Goal: Task Accomplishment & Management: Complete application form

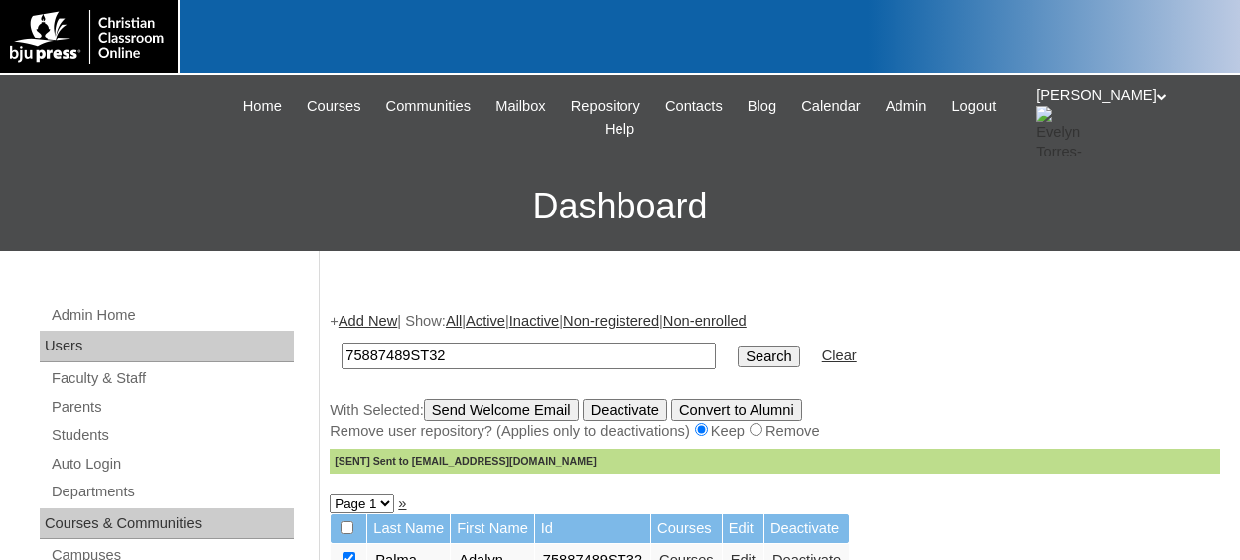
scroll to position [199, 0]
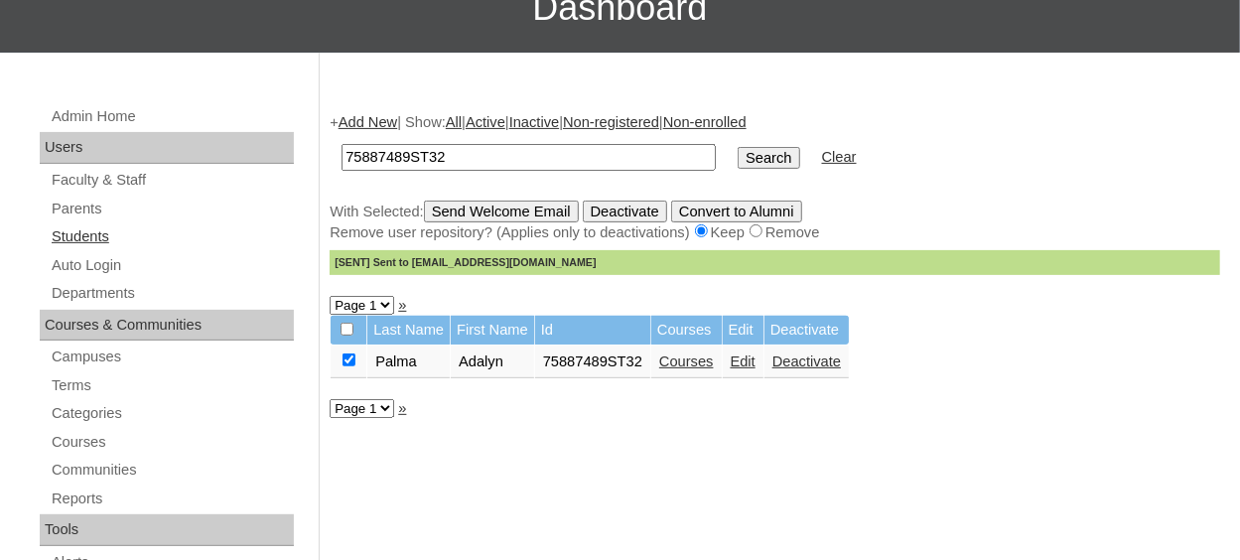
click at [99, 230] on link "Students" at bounding box center [172, 236] width 244 height 25
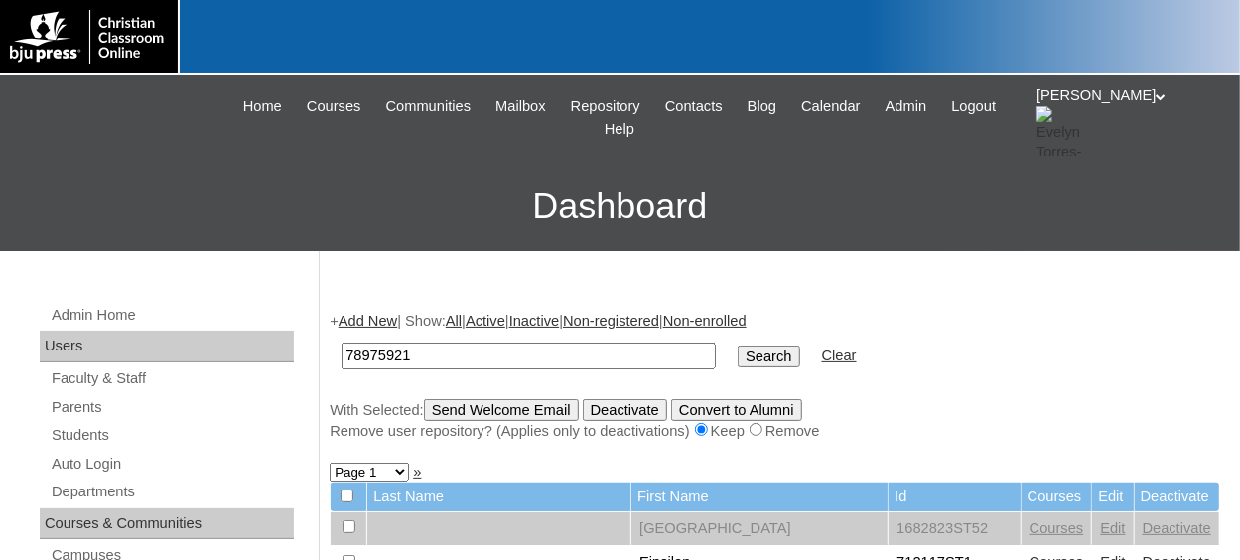
type input "78975921"
click at [738, 356] on input "Search" at bounding box center [769, 357] width 62 height 22
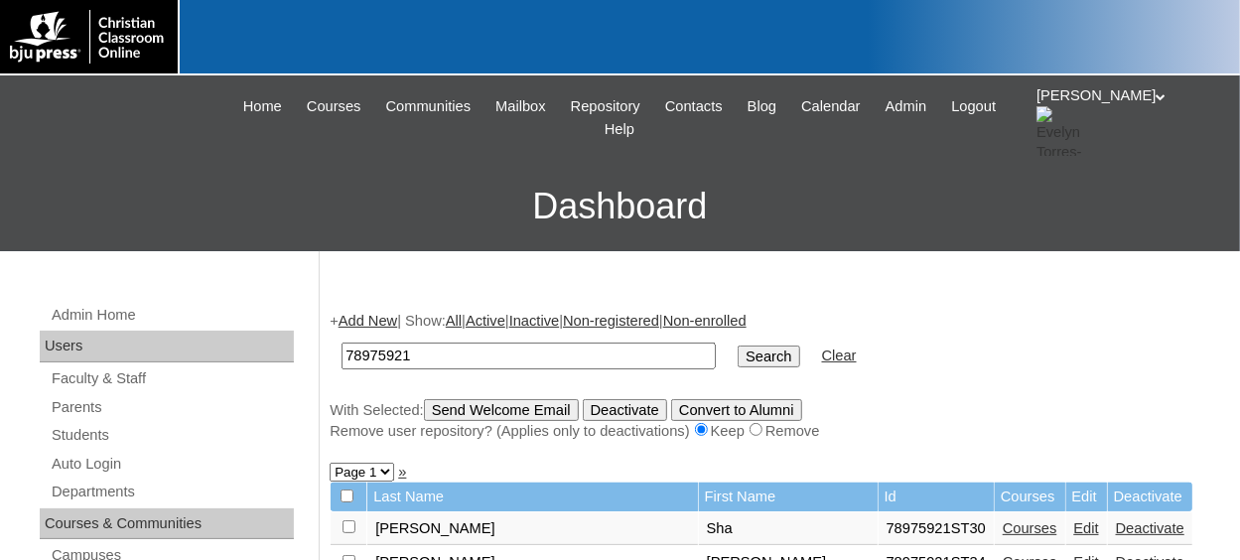
click at [374, 322] on link "Add New" at bounding box center [368, 321] width 59 height 16
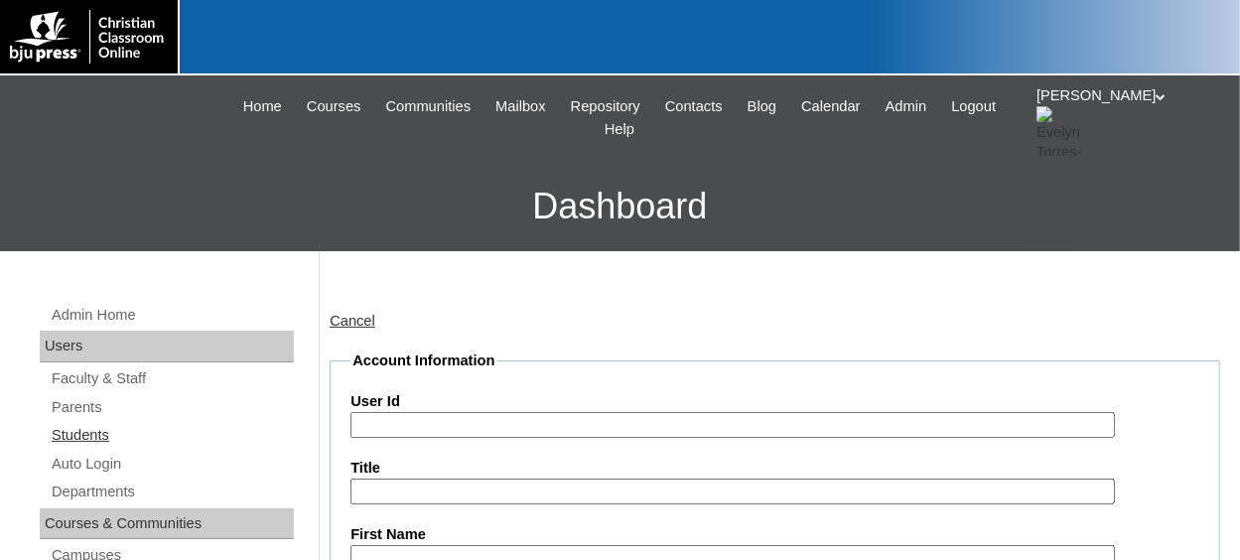
click at [111, 426] on link "Students" at bounding box center [172, 435] width 244 height 25
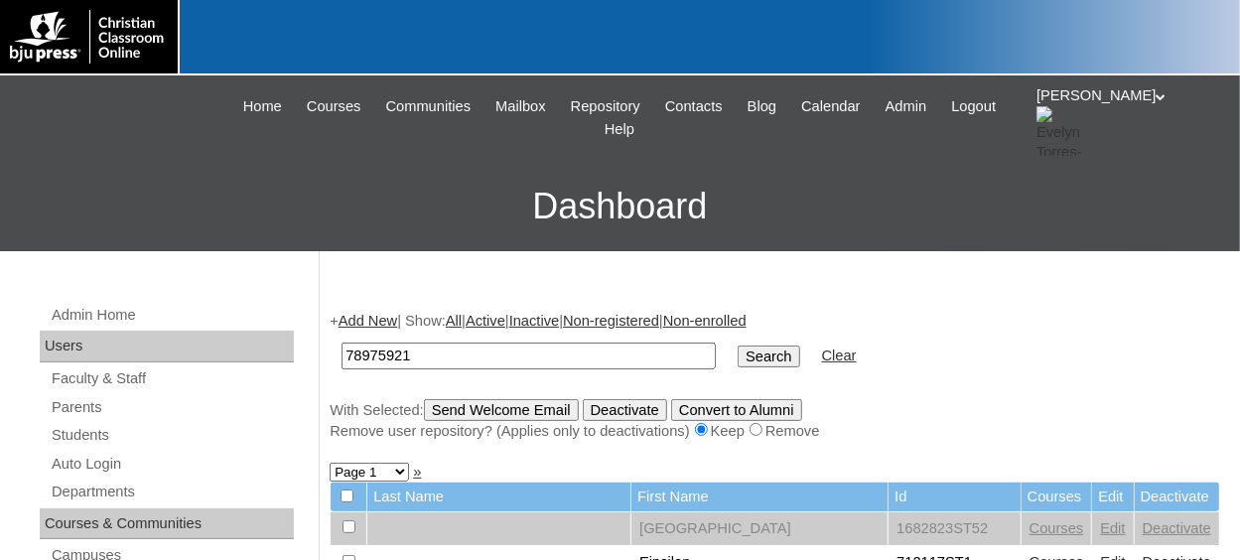
type input "78975921"
click at [738, 358] on input "Search" at bounding box center [769, 357] width 62 height 22
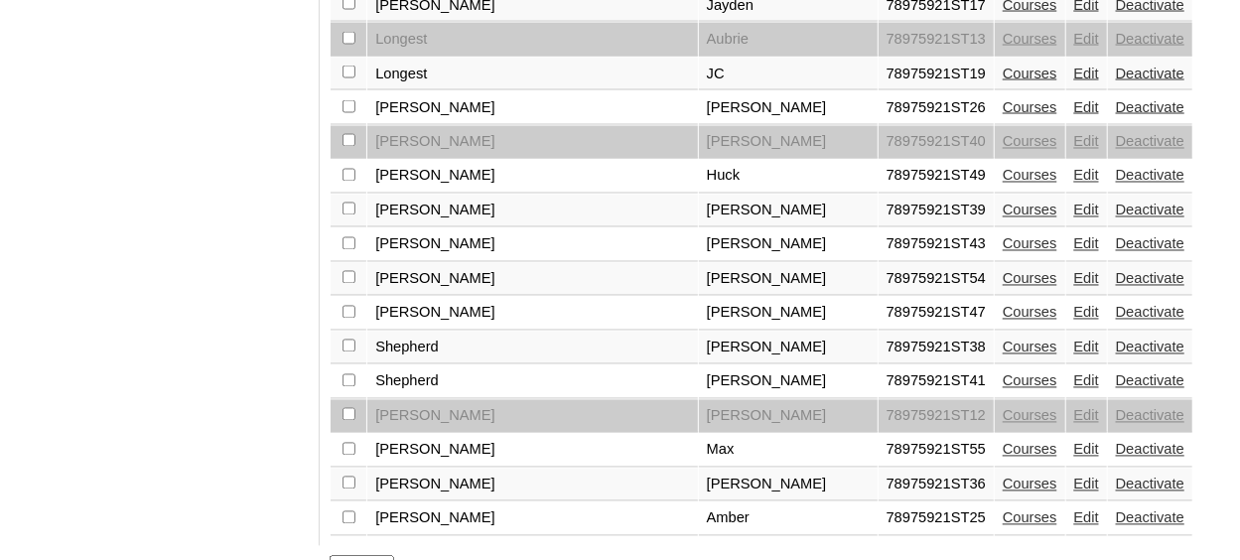
scroll to position [1690, 0]
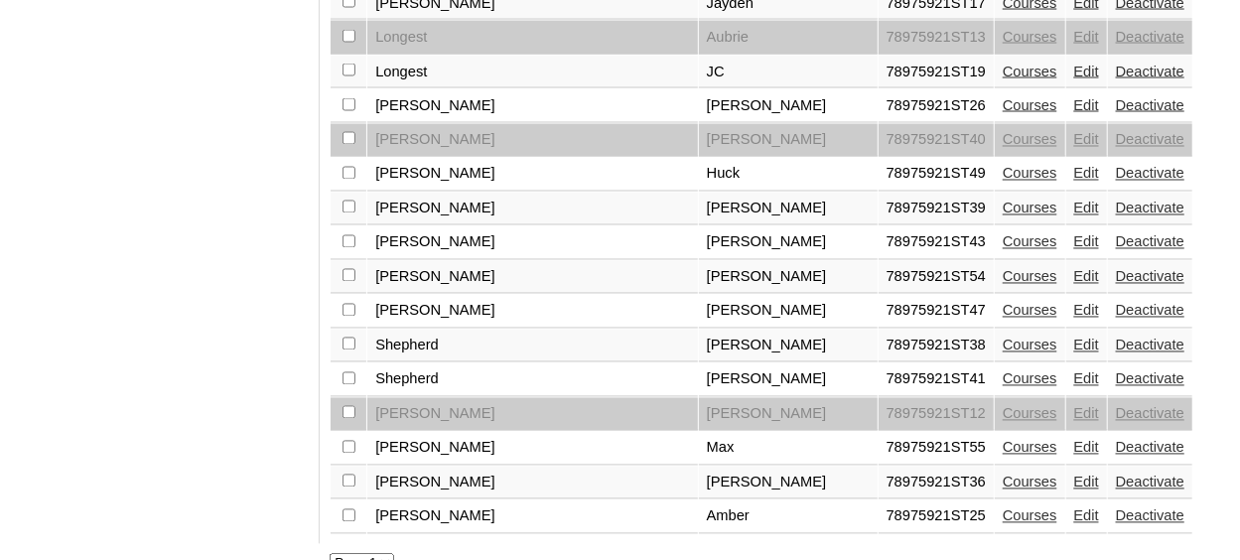
click at [385, 554] on select "Page 1 Page 2" at bounding box center [362, 563] width 65 height 19
select select "admin_students.php?q=78975921&submit=Search&page=2"
click at [330, 554] on select "Page 1 Page 2" at bounding box center [362, 563] width 65 height 19
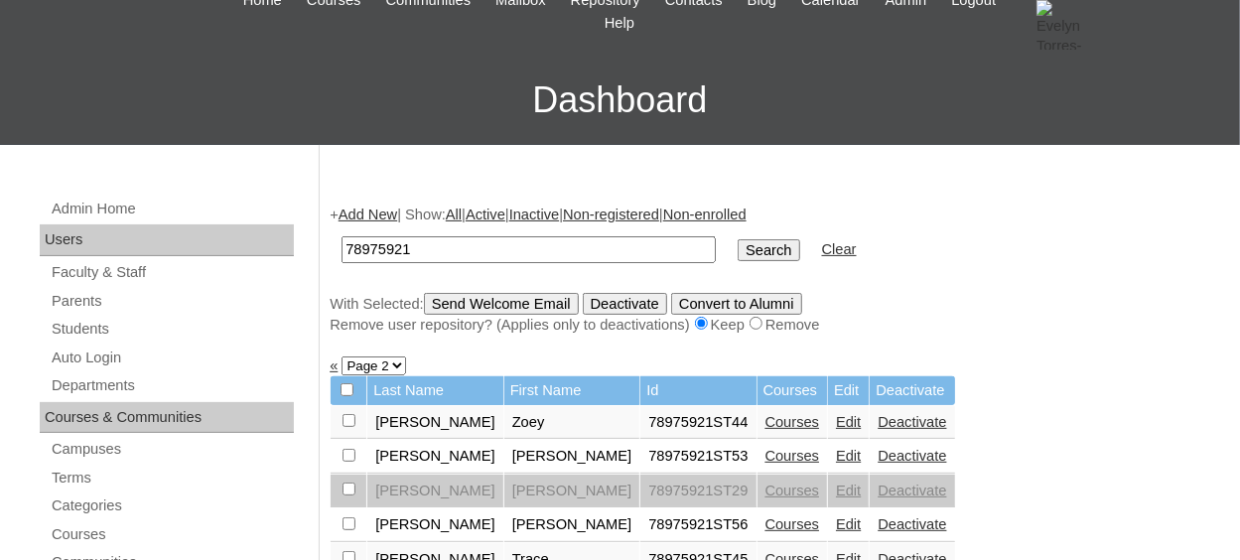
scroll to position [199, 0]
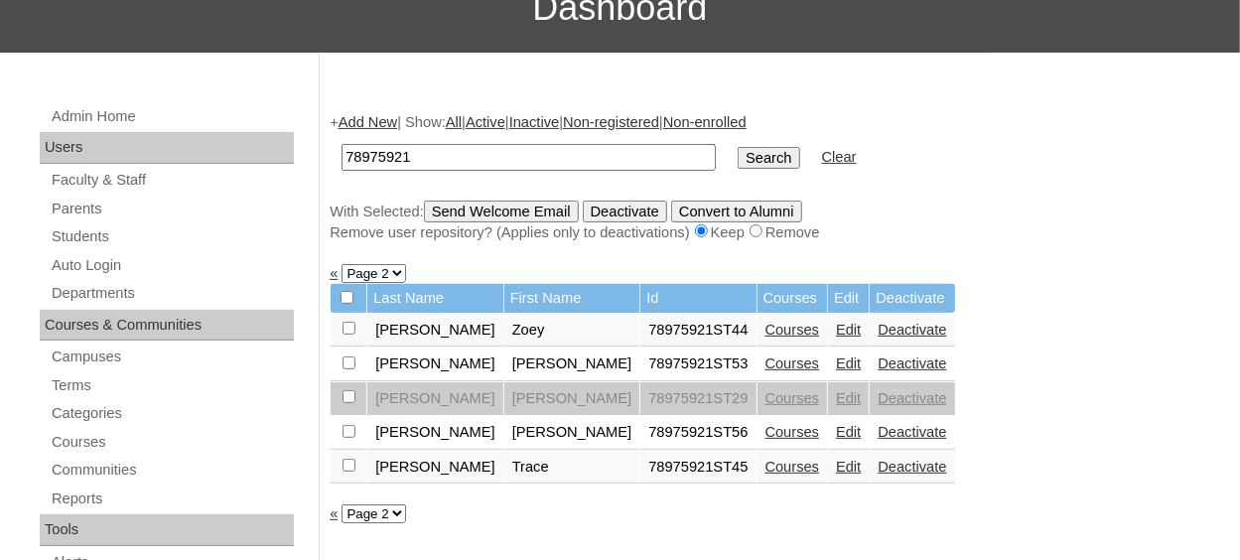
click at [395, 509] on select "Page 1 Page 2" at bounding box center [374, 513] width 65 height 19
select select "admin_students.php?q=78975921&submit=Search&page=1"
click at [342, 504] on select "Page 1 Page 2" at bounding box center [374, 513] width 65 height 19
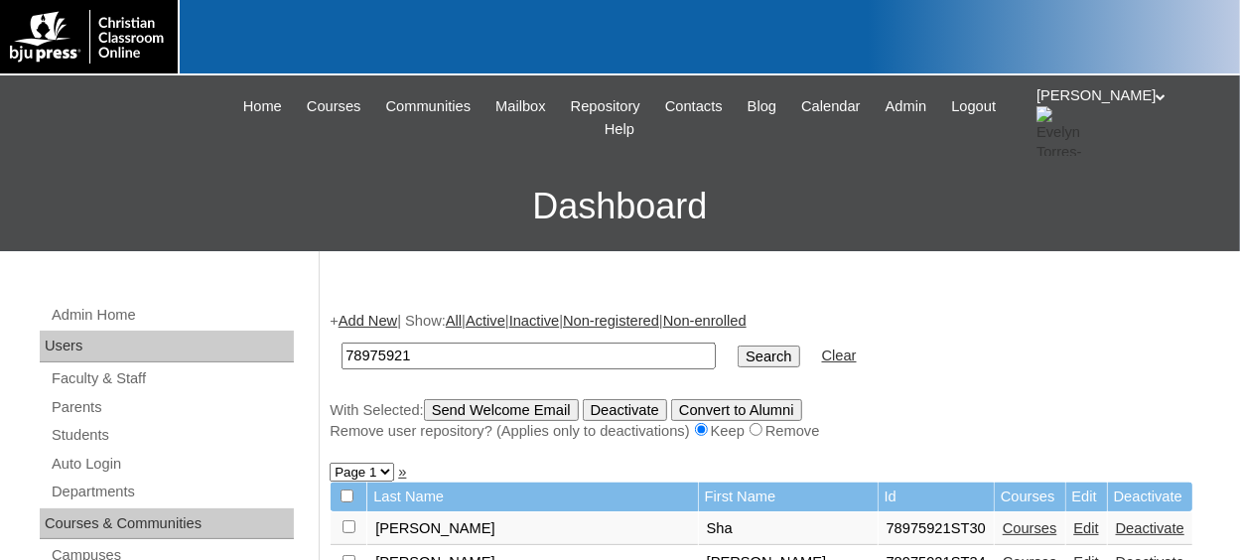
click at [385, 317] on link "Add New" at bounding box center [368, 321] width 59 height 16
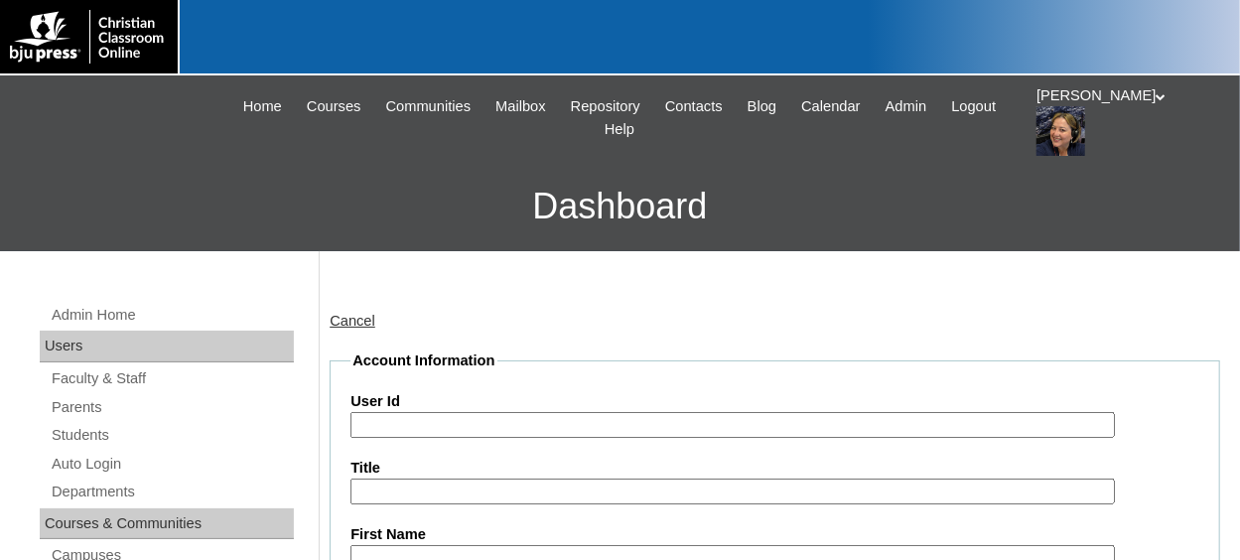
click at [426, 413] on input "User Id" at bounding box center [733, 425] width 764 height 27
type input "v"
paste input "78975921"
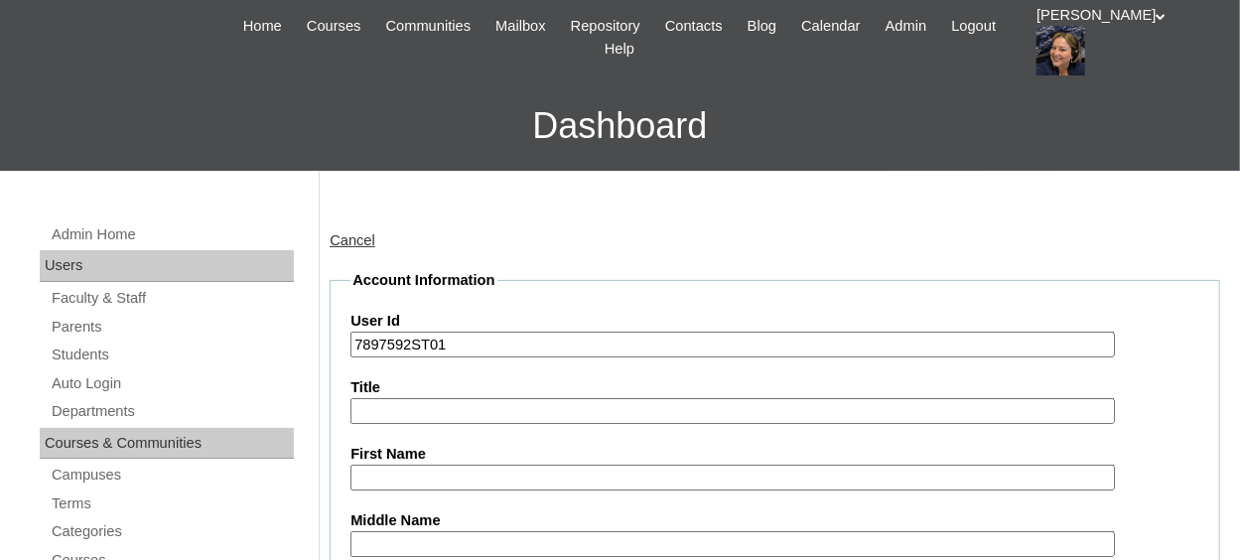
scroll to position [99, 0]
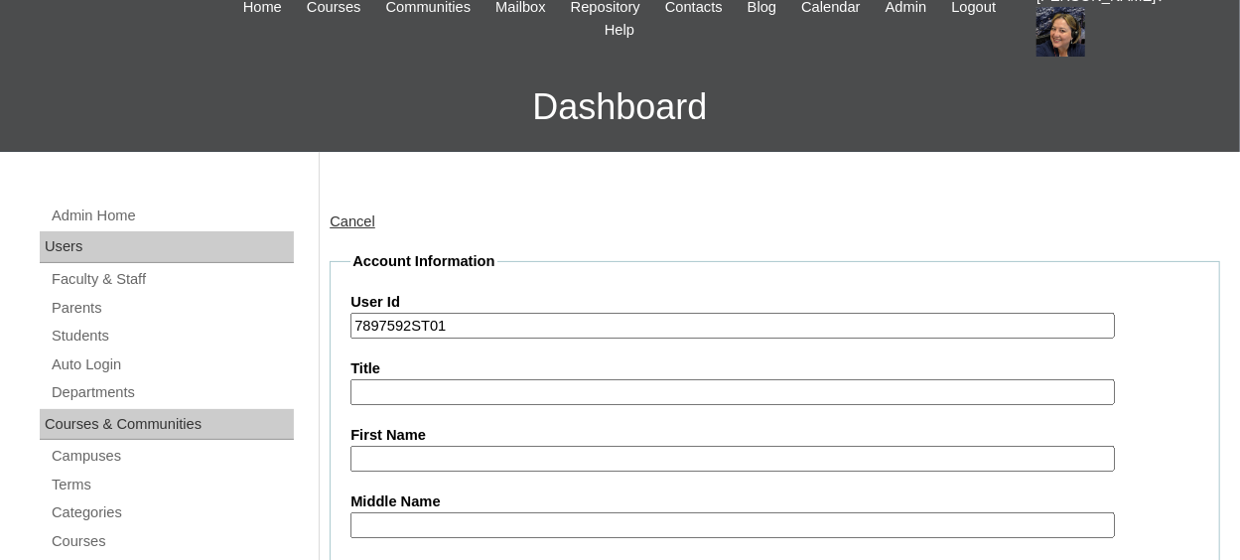
type input "7897592ST01"
click at [420, 457] on input "First Name" at bounding box center [733, 459] width 764 height 27
type input "Sapphira"
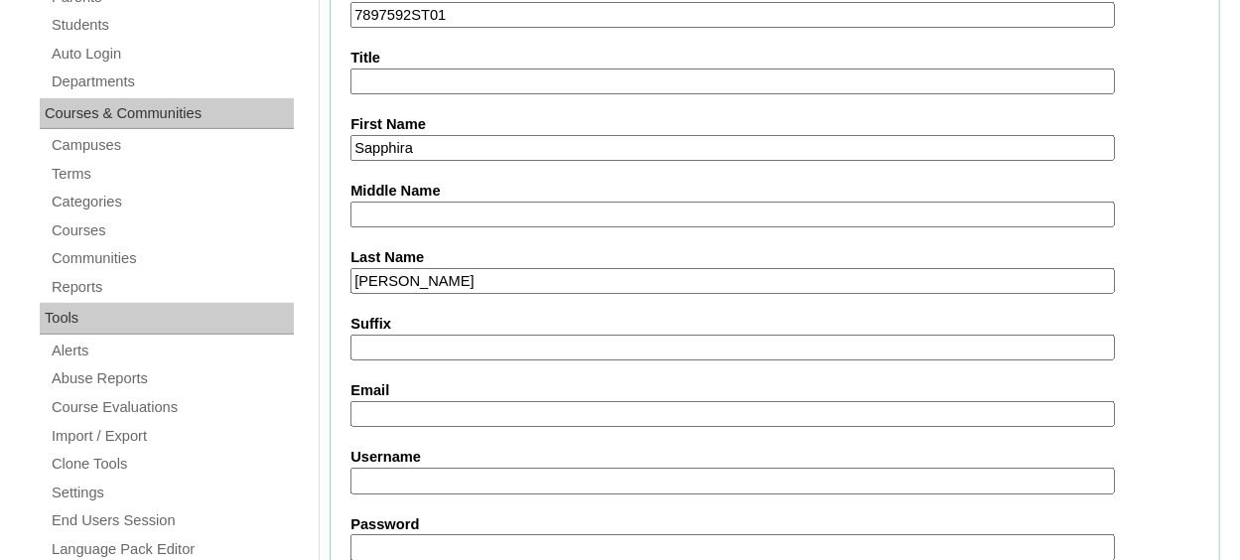
type input "Alderman"
click at [431, 416] on input "Email" at bounding box center [733, 414] width 764 height 27
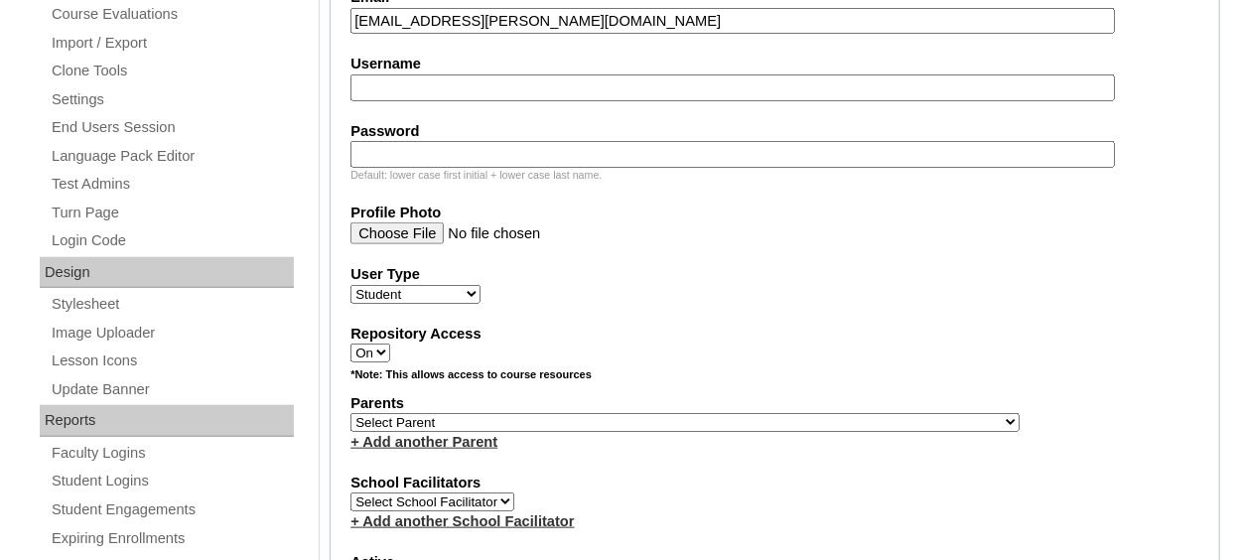
scroll to position [807, 0]
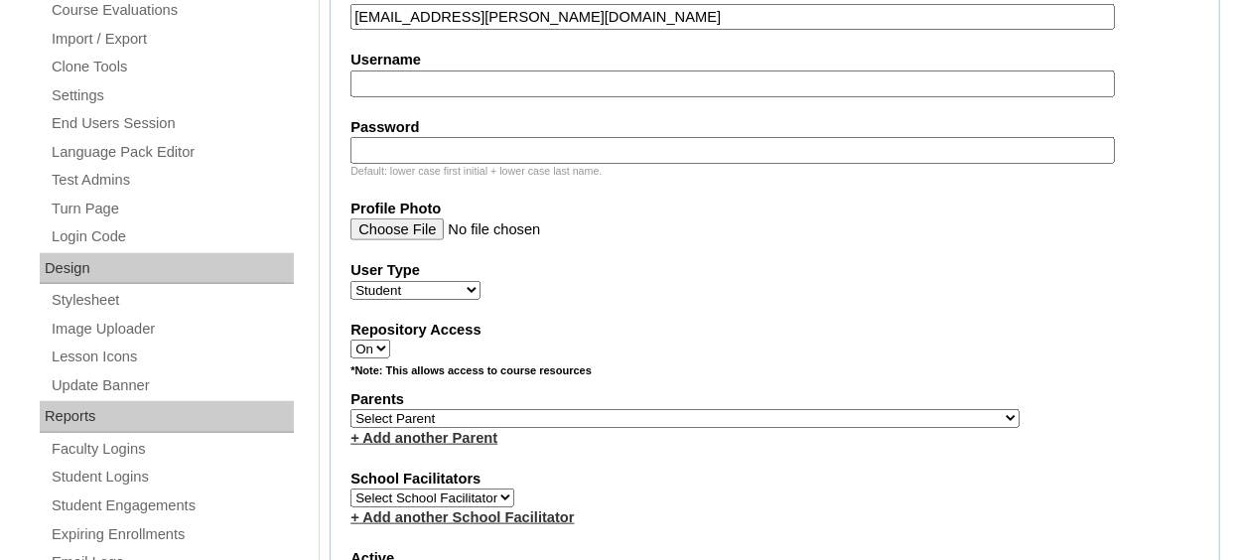
type input "sapphira.Alderman@crossroadscccu.org"
click at [563, 409] on select "Select Parent , Fautanu, Ma 1, 1 23-24 accountMorgan, Jason 6th Street Mennonit…" at bounding box center [685, 418] width 669 height 19
select select "34320"
click at [351, 409] on select "Select Parent , Fautanu, Ma 1, 1 23-24 accountMorgan, Jason 6th Street Mennonit…" at bounding box center [685, 418] width 669 height 19
click at [659, 328] on label "Repository Access" at bounding box center [775, 330] width 849 height 21
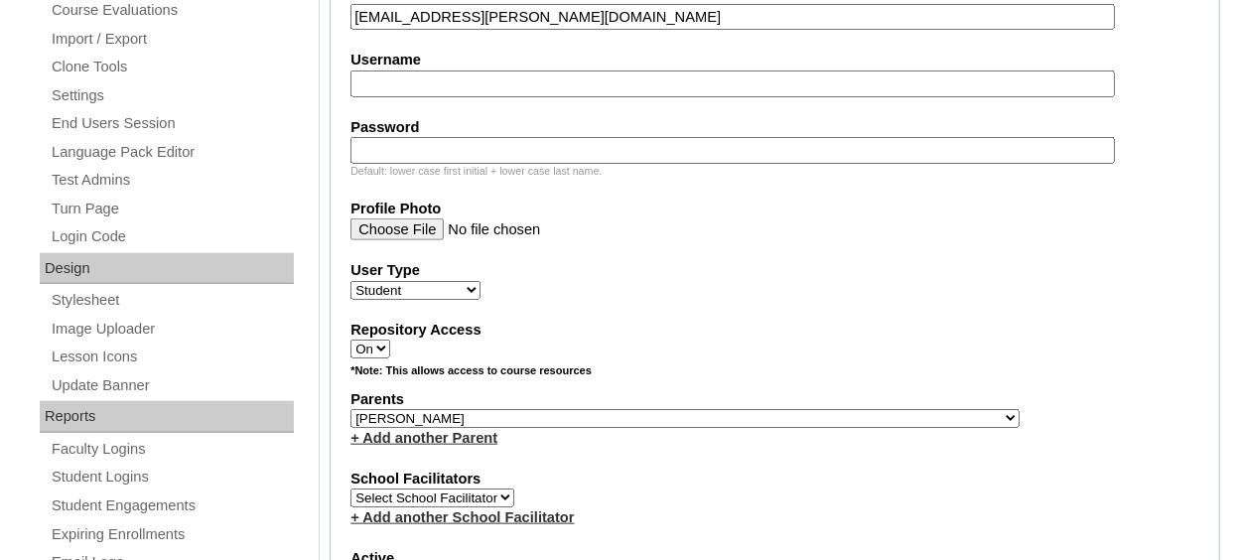
click at [390, 340] on select "On Off" at bounding box center [371, 349] width 40 height 19
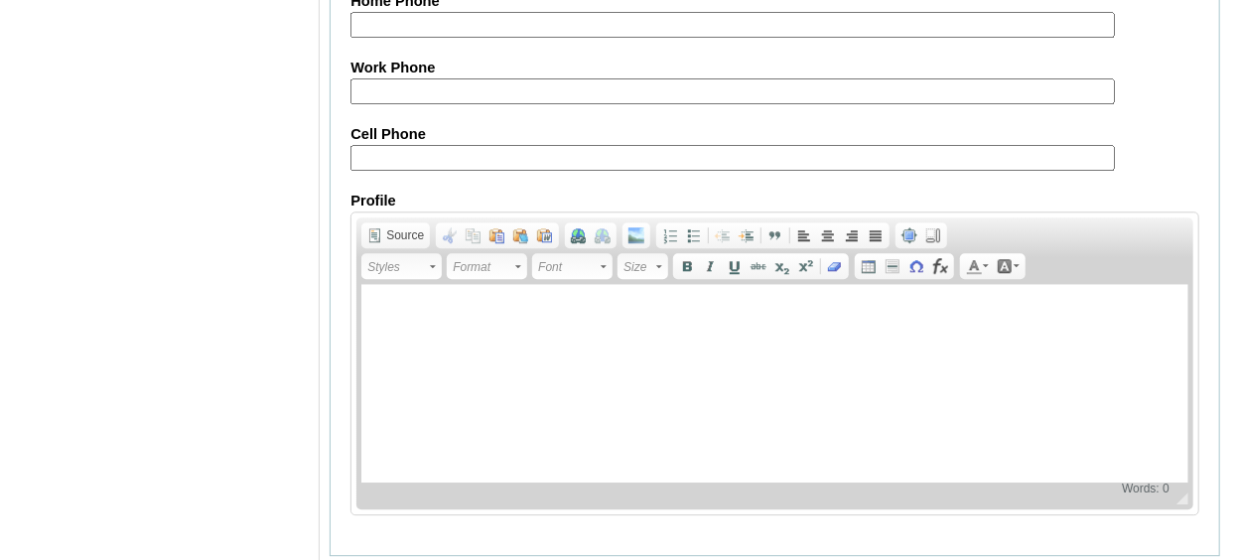
scroll to position [2467, 0]
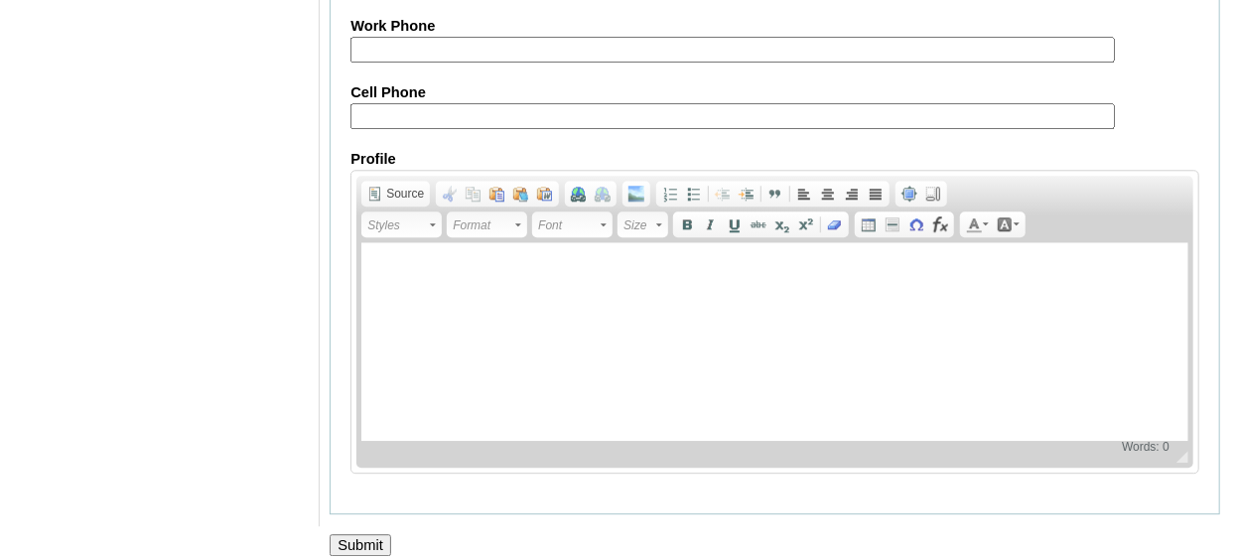
click at [372, 534] on input "Submit" at bounding box center [361, 545] width 62 height 22
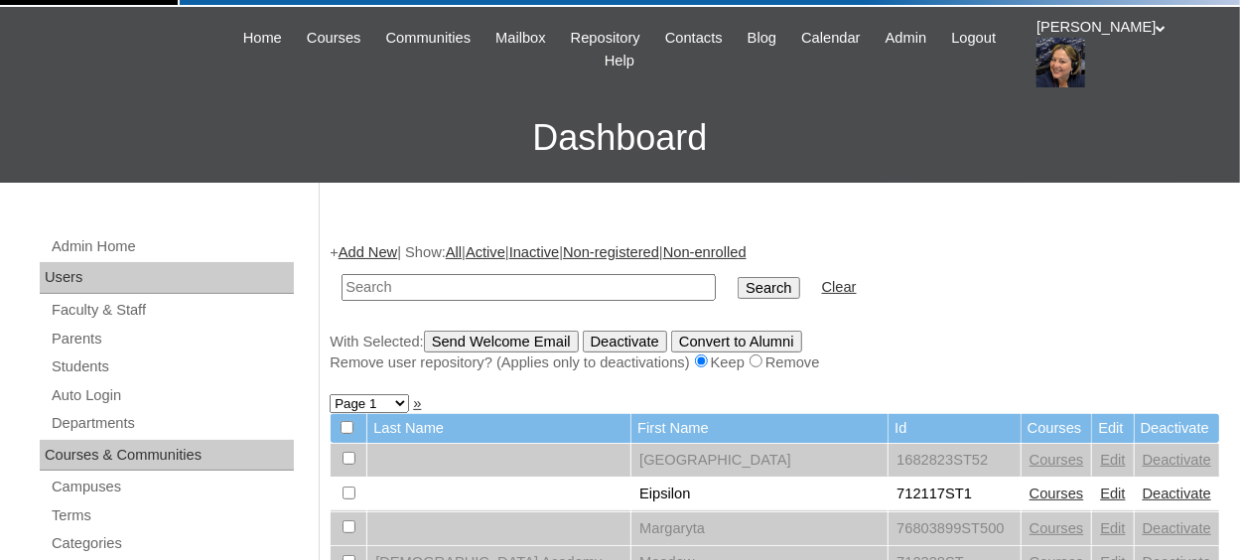
scroll to position [99, 0]
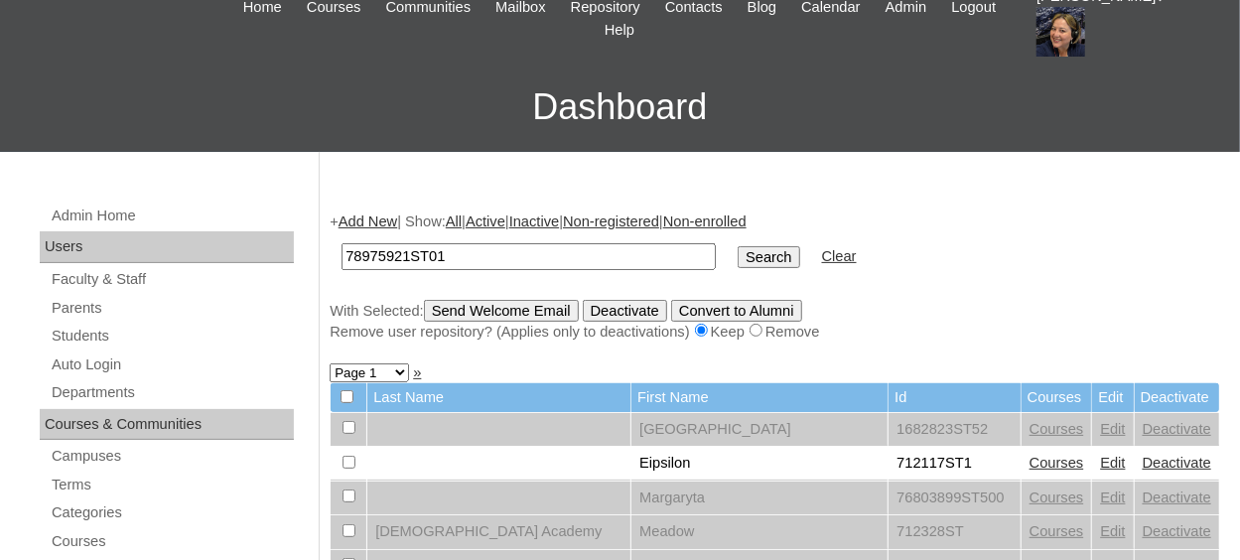
type input "78975921ST01"
click at [738, 246] on input "Search" at bounding box center [769, 257] width 62 height 22
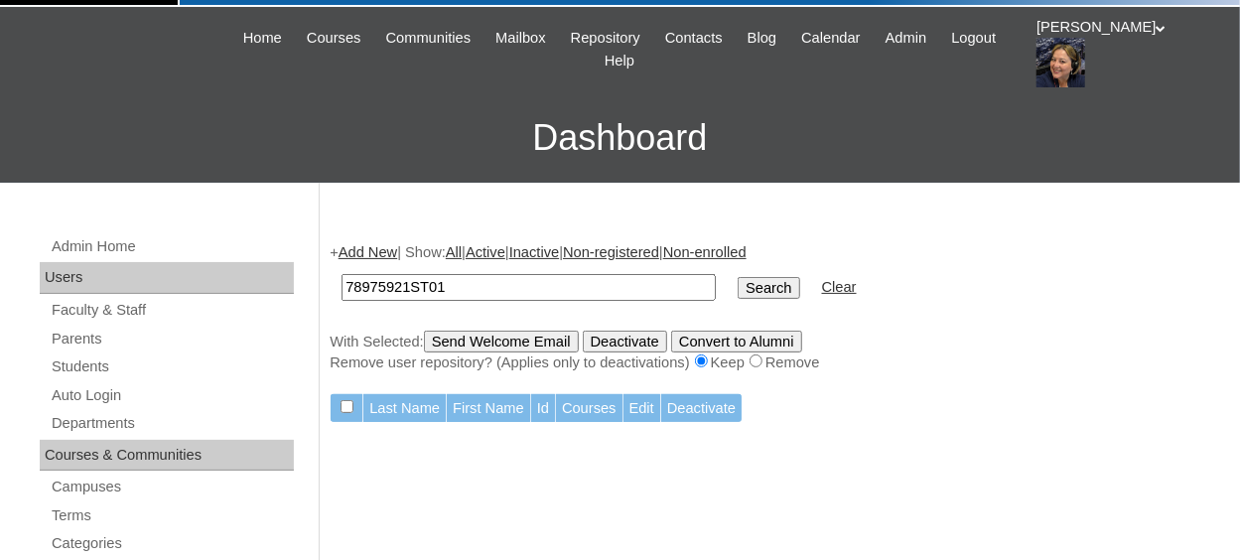
scroll to position [99, 0]
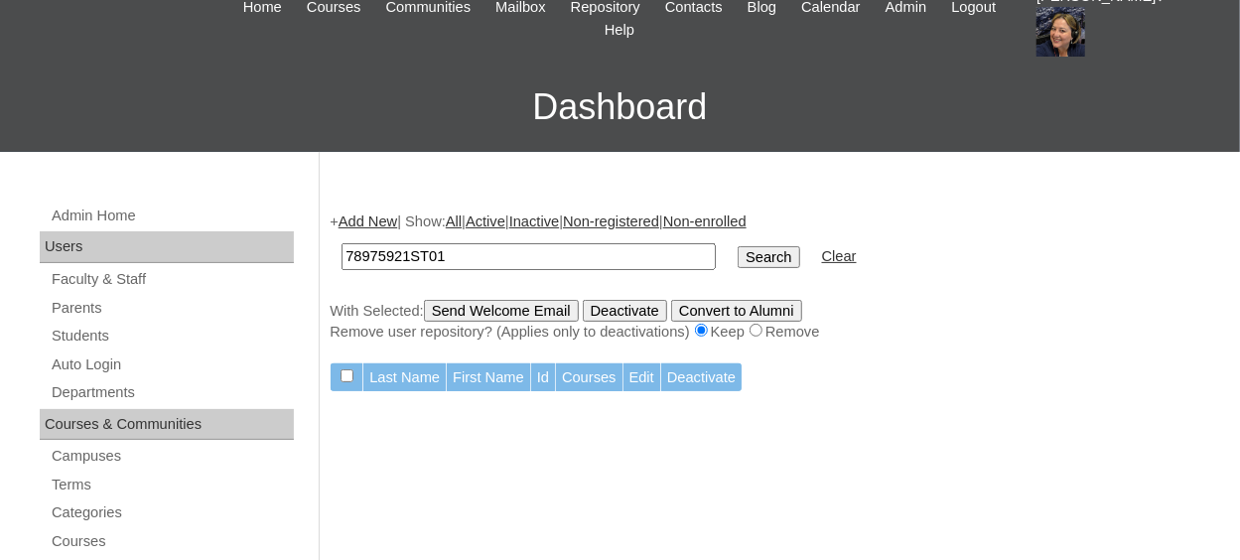
click at [738, 253] on input "Search" at bounding box center [769, 257] width 62 height 22
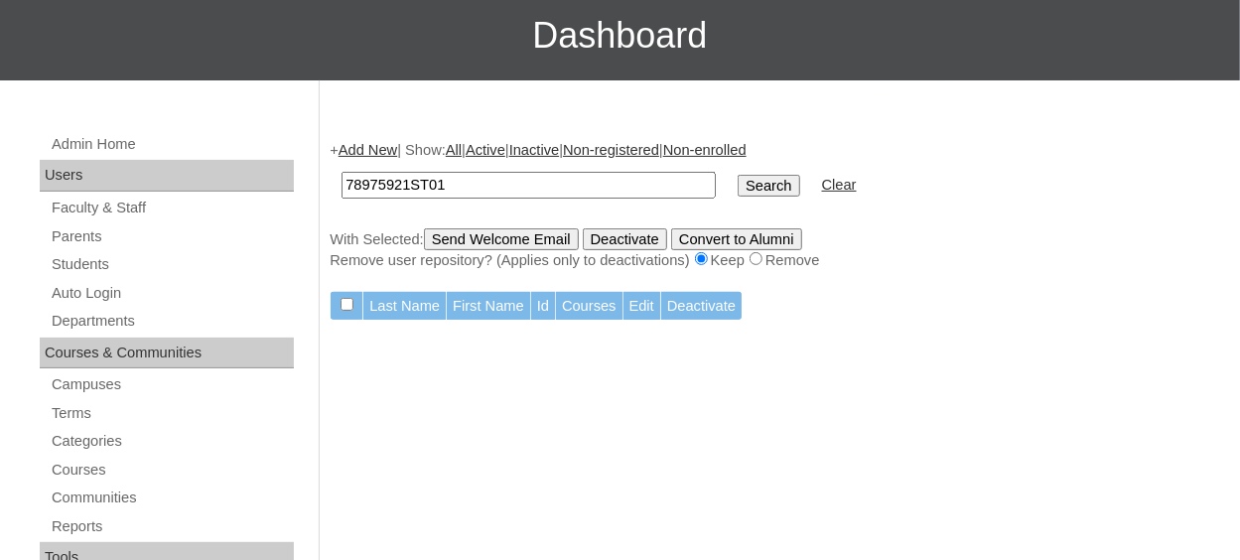
scroll to position [199, 0]
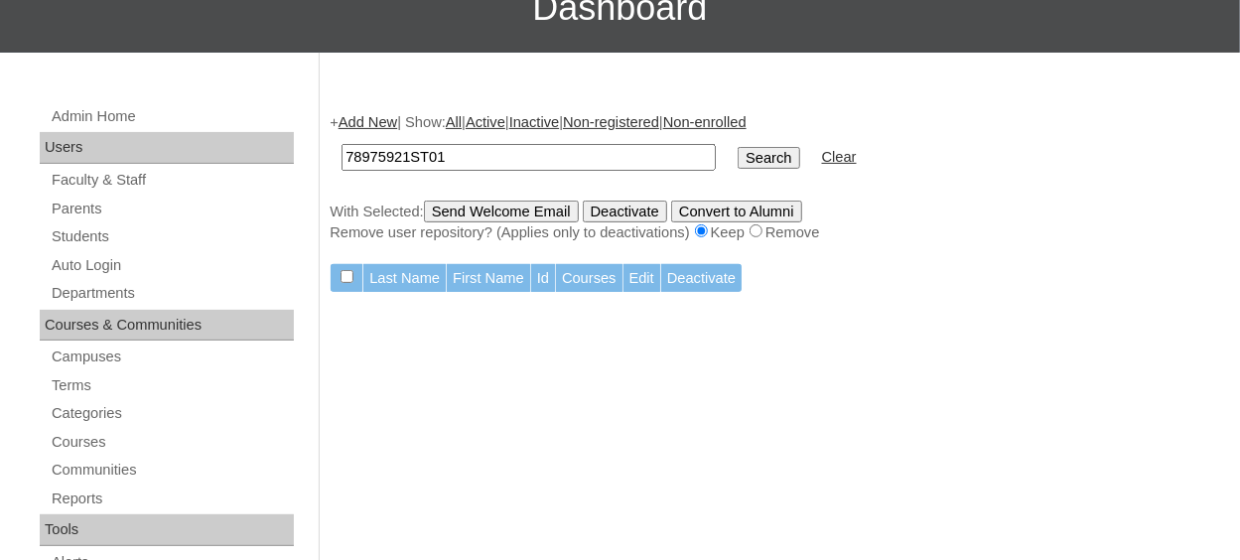
click at [462, 158] on input "78975921ST01" at bounding box center [529, 157] width 374 height 27
type input "78975921"
click at [738, 147] on input "Search" at bounding box center [769, 158] width 62 height 22
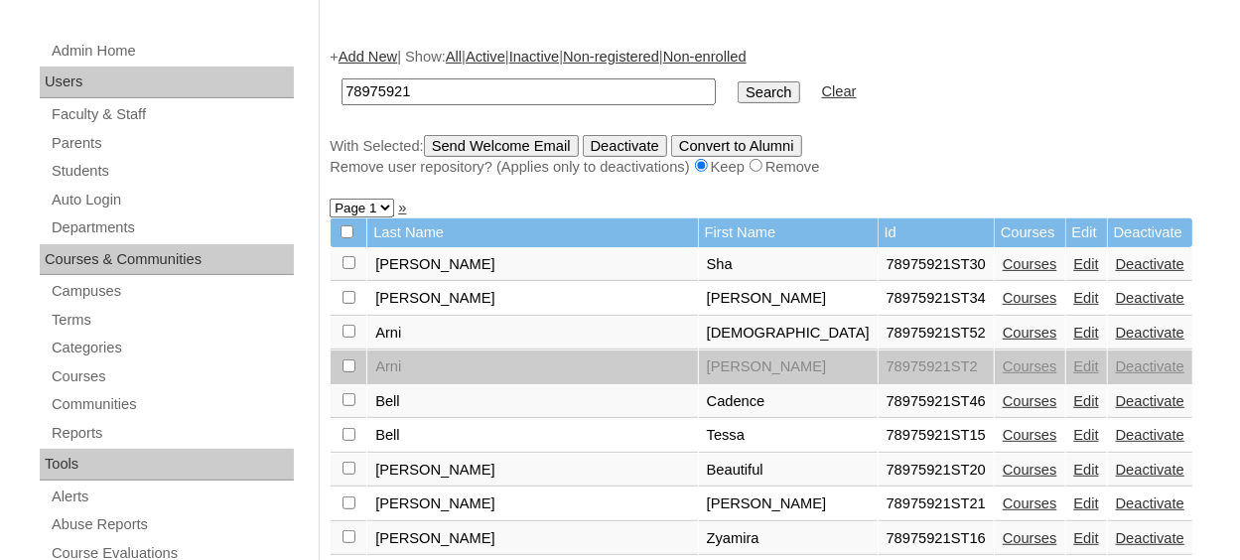
scroll to position [300, 0]
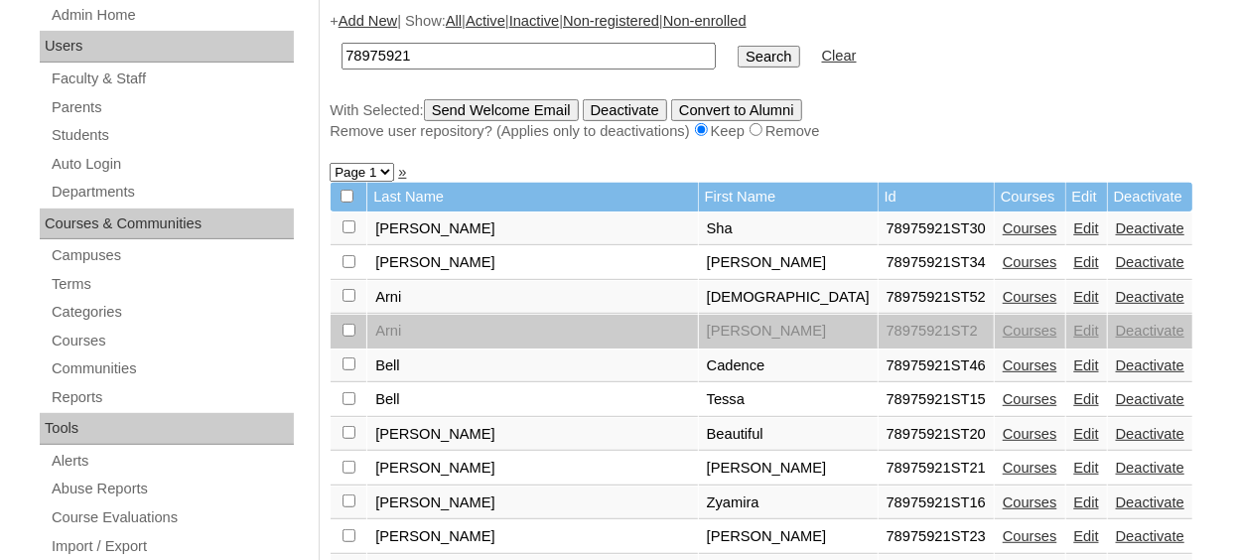
click at [446, 56] on input "78975921" at bounding box center [529, 56] width 374 height 27
type input "7"
type input "78975921"
click at [738, 55] on input "Search" at bounding box center [769, 57] width 62 height 22
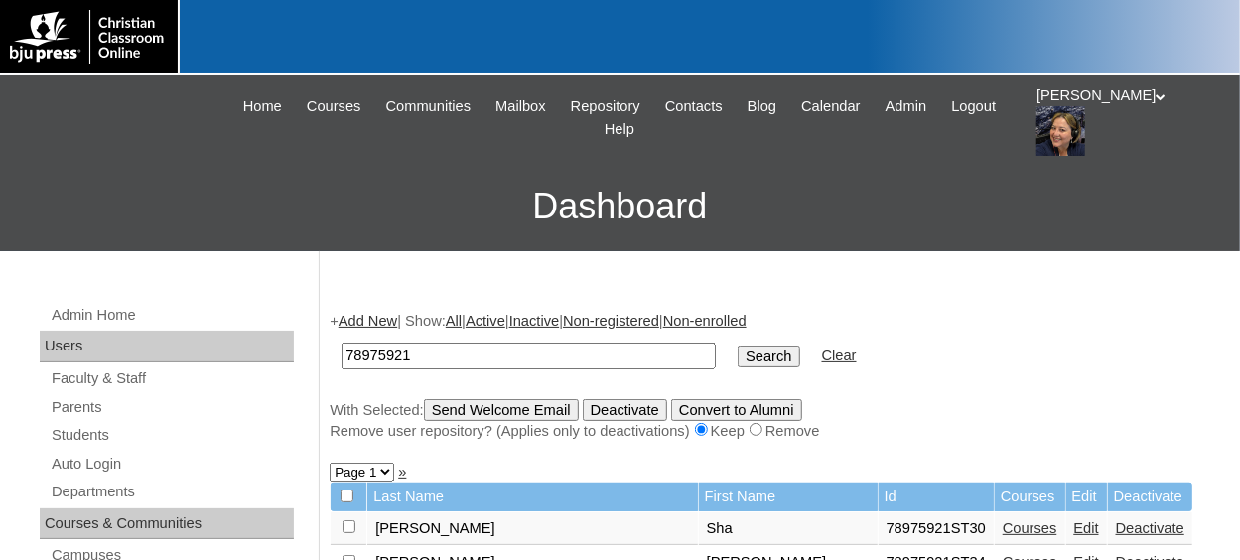
click at [383, 319] on link "Add New" at bounding box center [368, 321] width 59 height 16
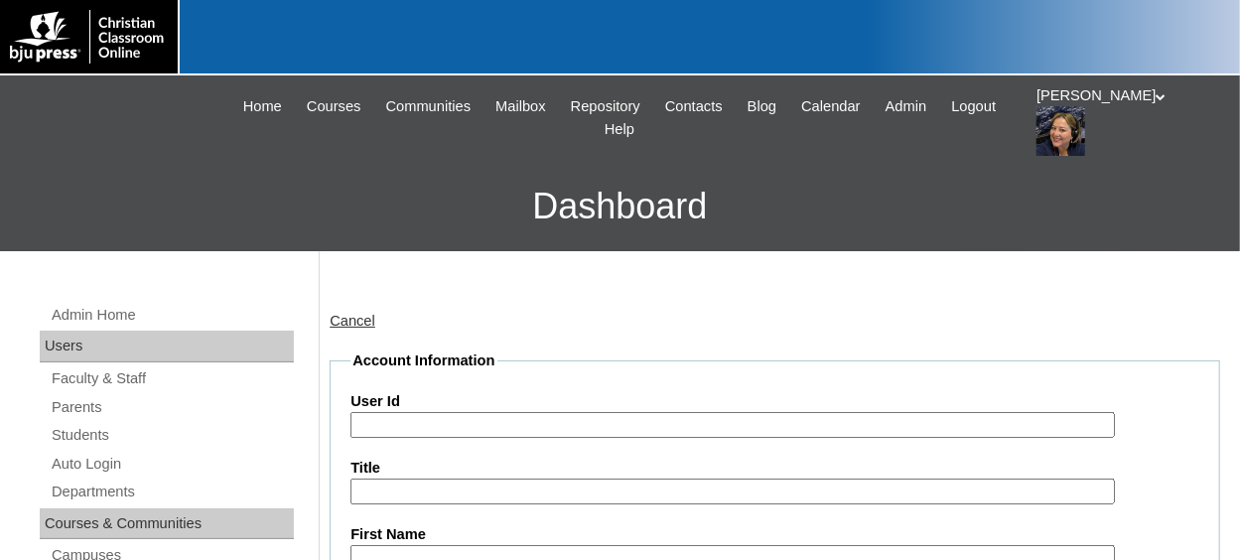
click at [402, 424] on input "User Id" at bounding box center [733, 425] width 764 height 27
paste input "78975921"
type input "78975921ST01"
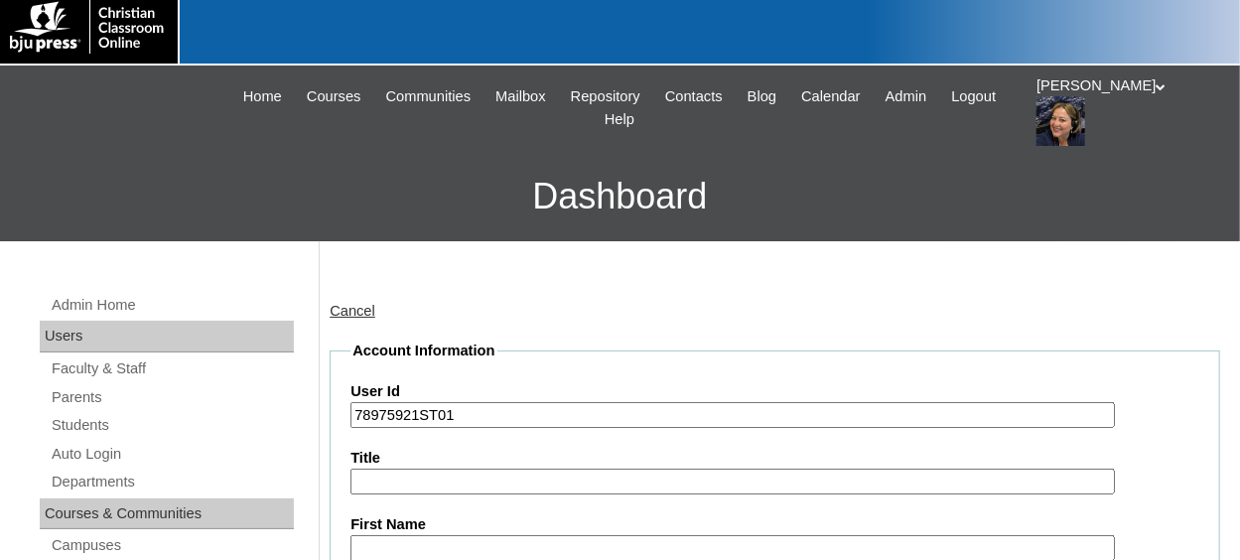
type input "s"
type input "Sapphira"
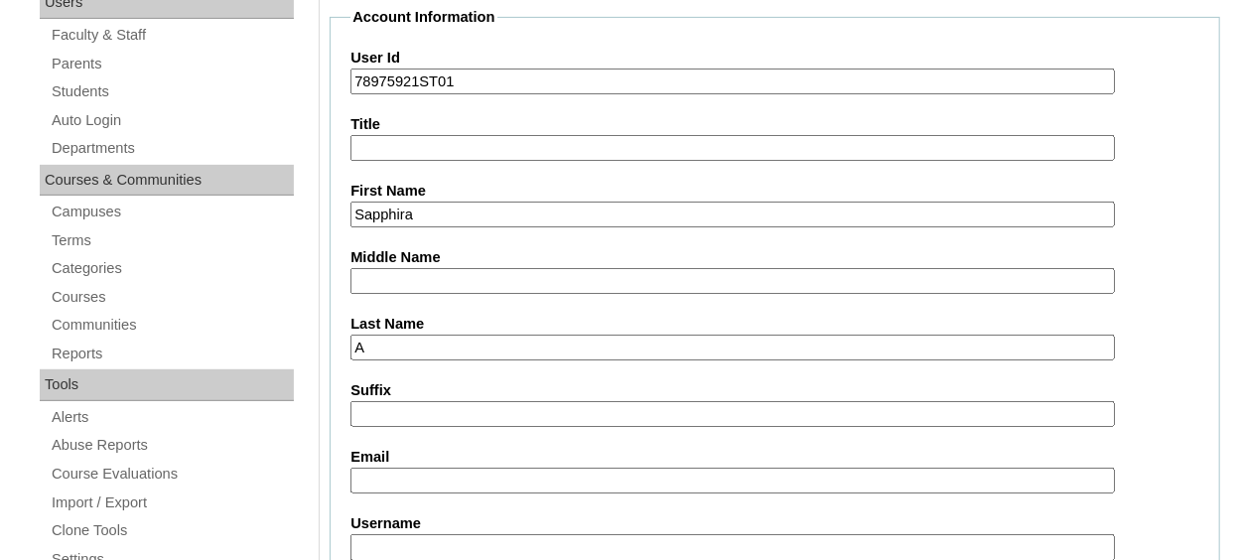
type input "Alderman"
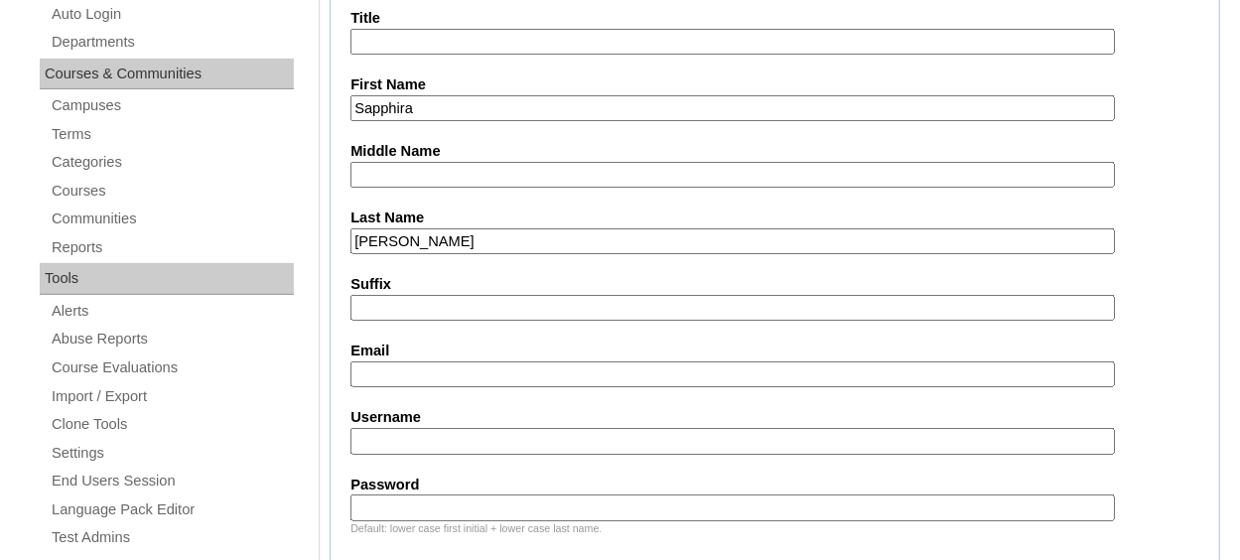
scroll to position [542, 0]
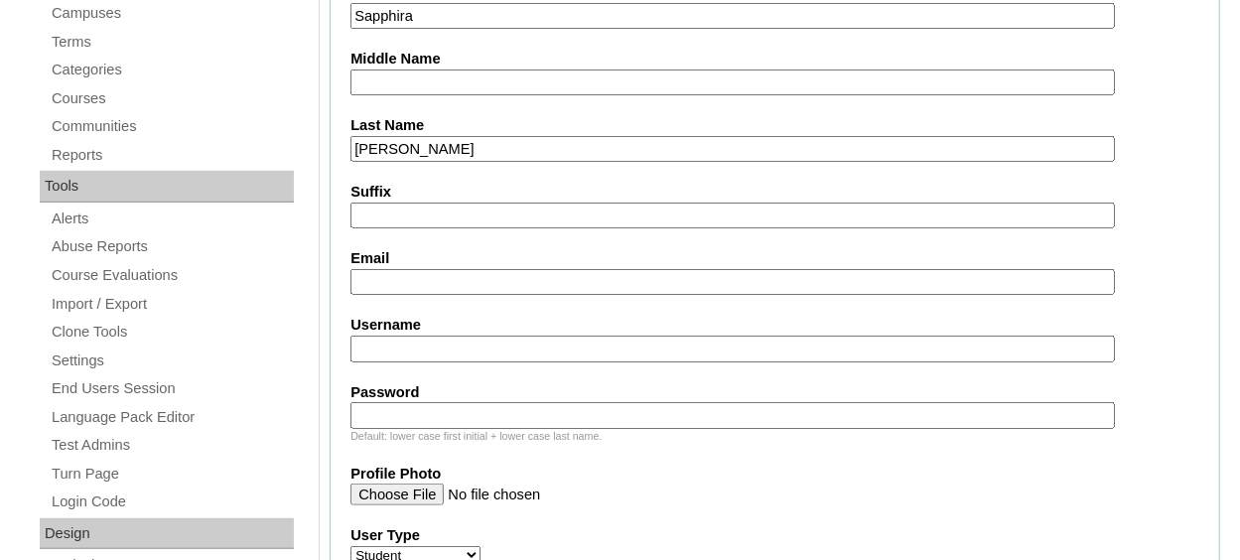
click at [499, 271] on input "Email" at bounding box center [733, 282] width 764 height 27
type input "sapphira.Alderman@crossroadscccu.org"
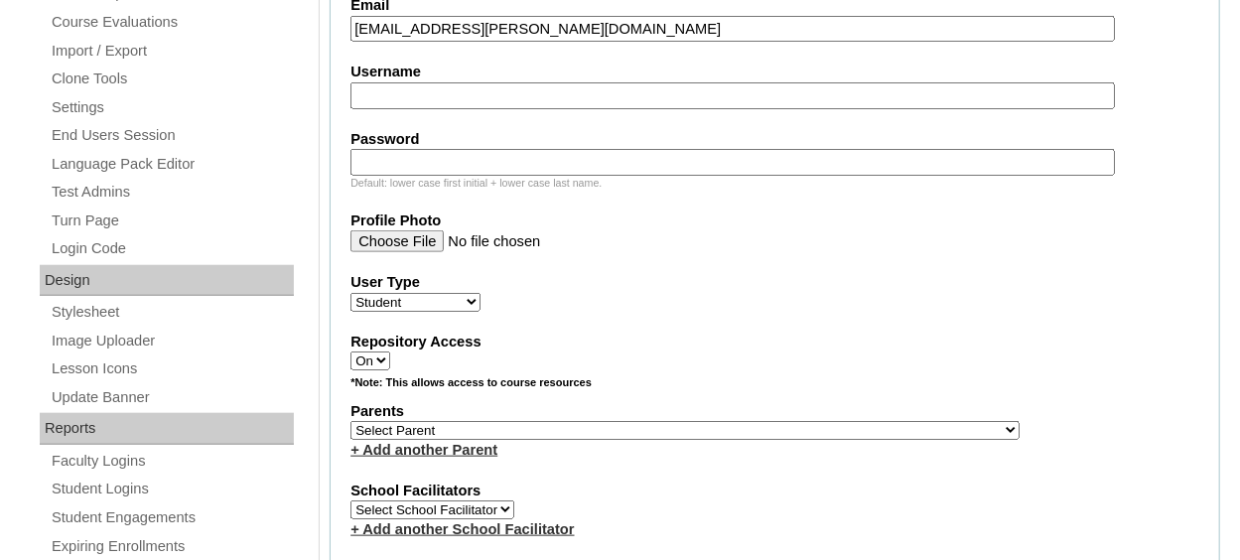
scroll to position [840, 0]
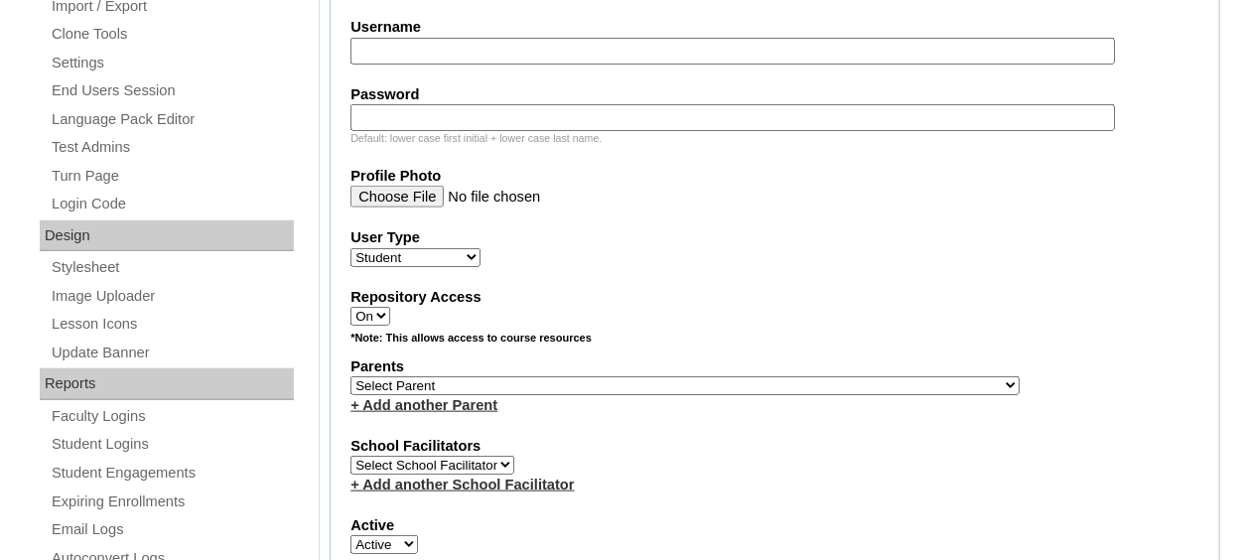
click at [562, 377] on select "Select Parent , Fautanu, Ma 1, 1 23-24 accountMorgan, Jason 6th Street Mennonit…" at bounding box center [685, 385] width 669 height 19
select select "34320"
click at [351, 376] on select "Select Parent , Fautanu, Ma 1, 1 23-24 accountMorgan, Jason 6th Street Mennonit…" at bounding box center [685, 385] width 669 height 19
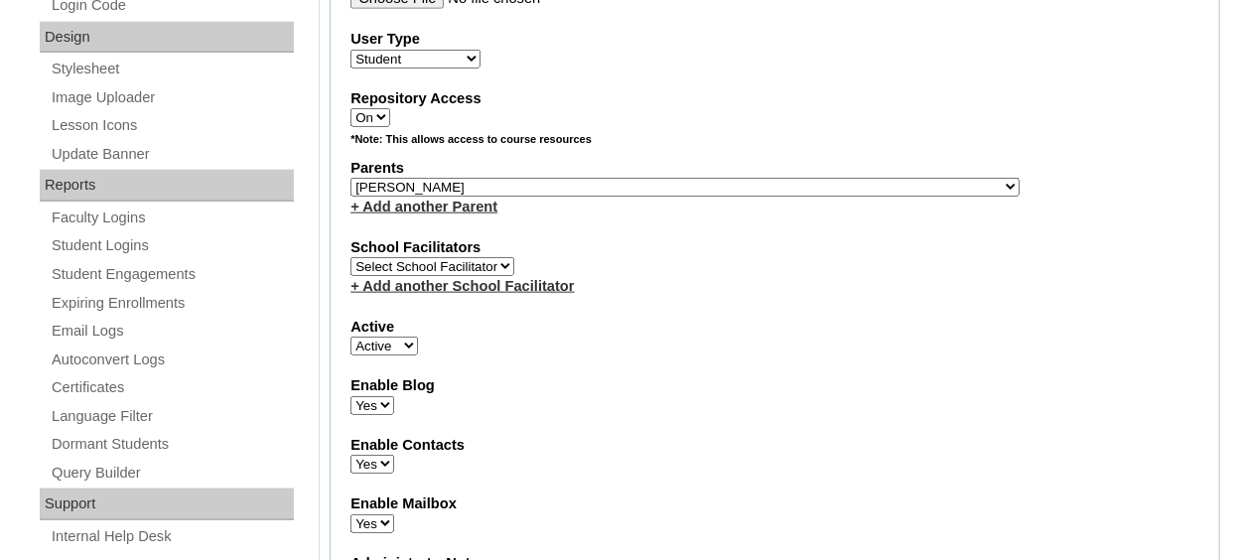
click at [588, 359] on fieldset "Account Information User Id 78975921ST01 Title First Name Sapphira Middle Name …" at bounding box center [775, 115] width 891 height 1606
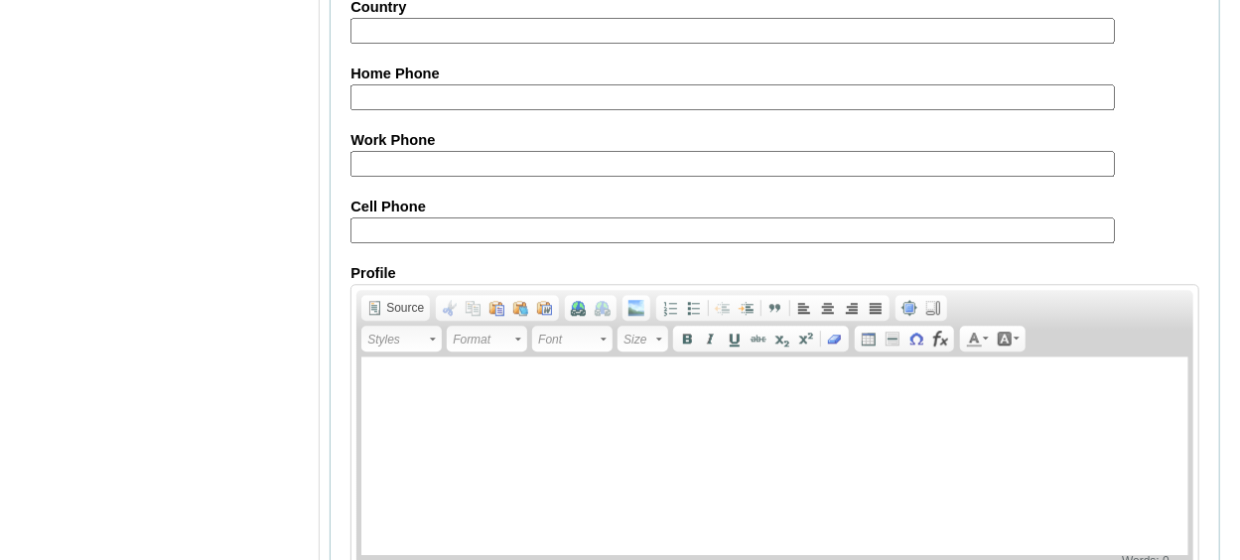
scroll to position [2467, 0]
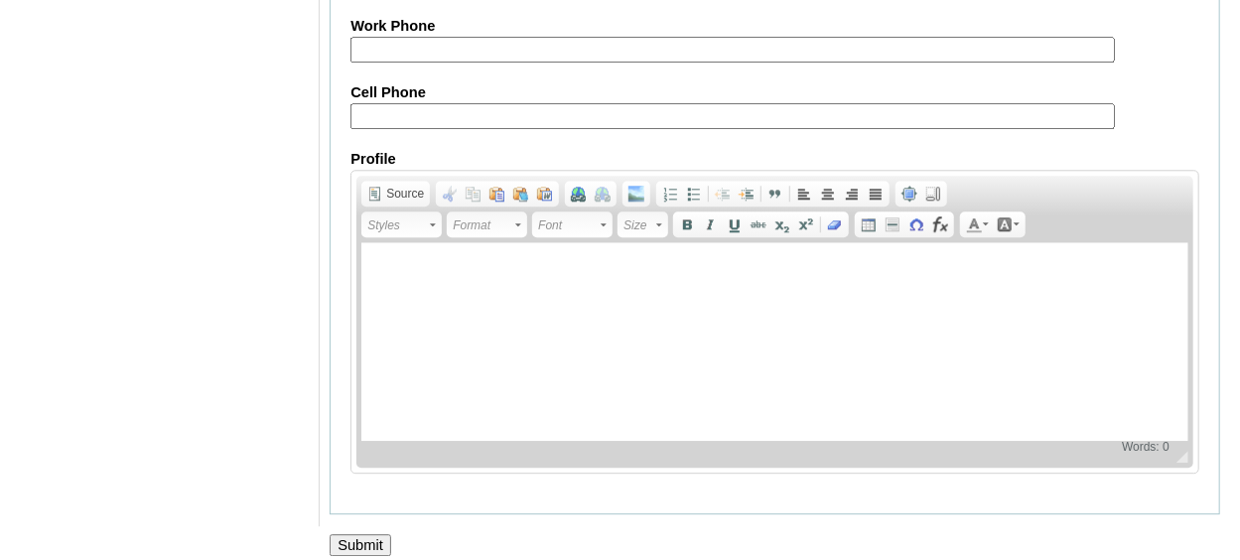
click at [358, 534] on input "Submit" at bounding box center [361, 545] width 62 height 22
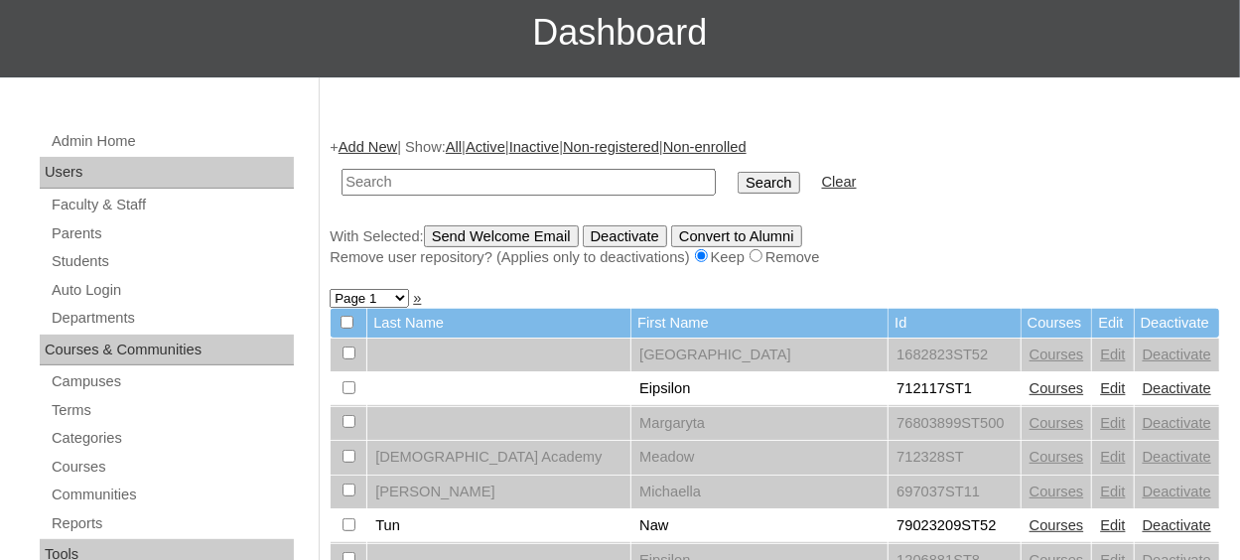
scroll to position [199, 0]
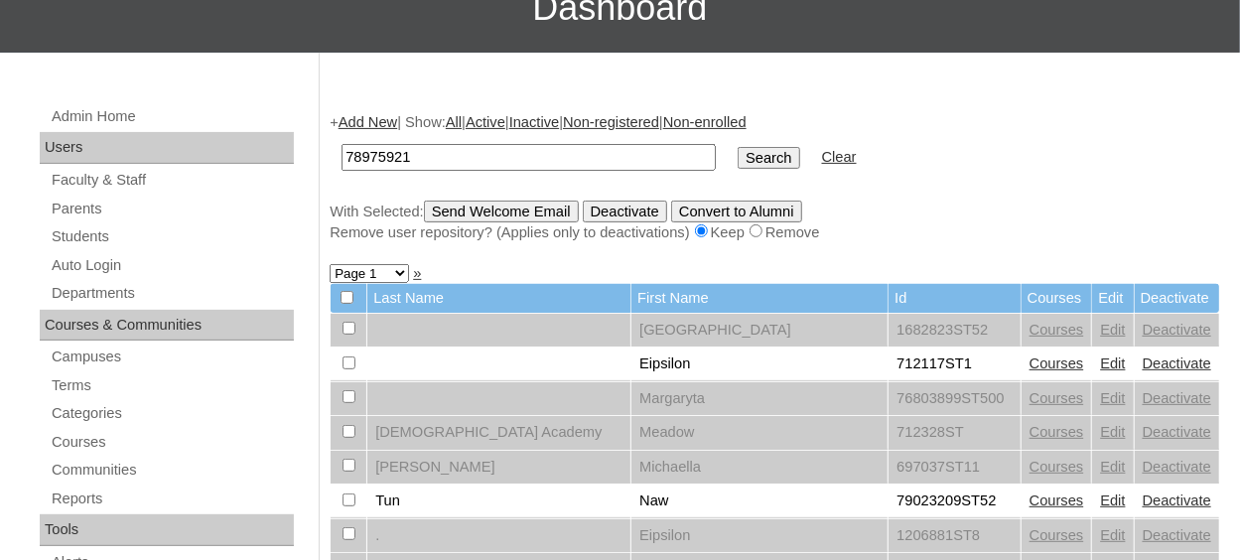
type input "78975921ST01"
click at [738, 158] on input "Search" at bounding box center [769, 158] width 62 height 22
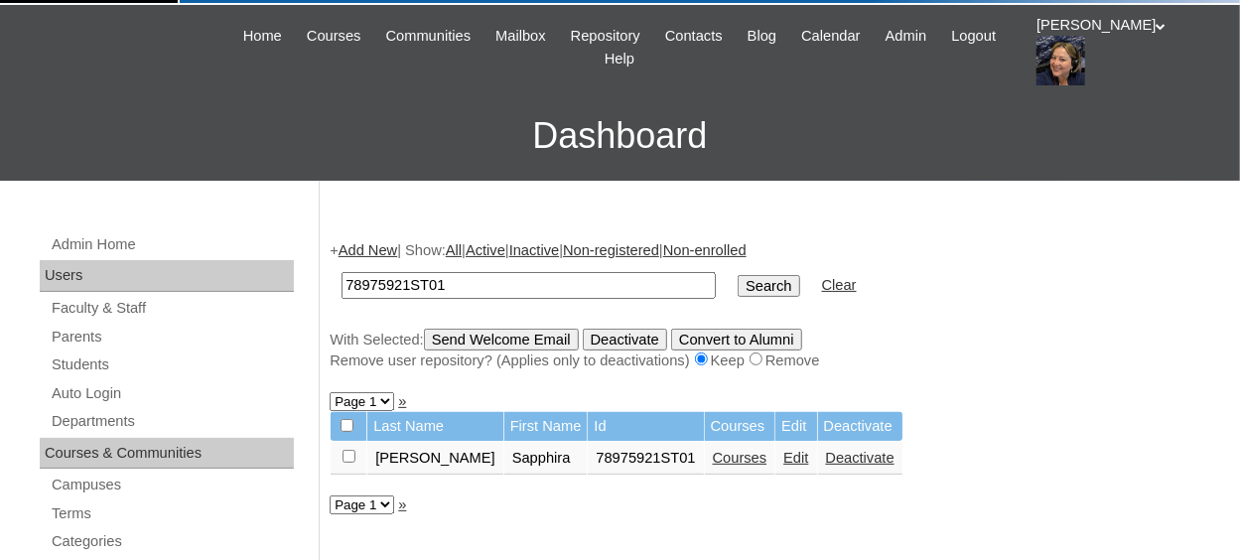
scroll to position [199, 0]
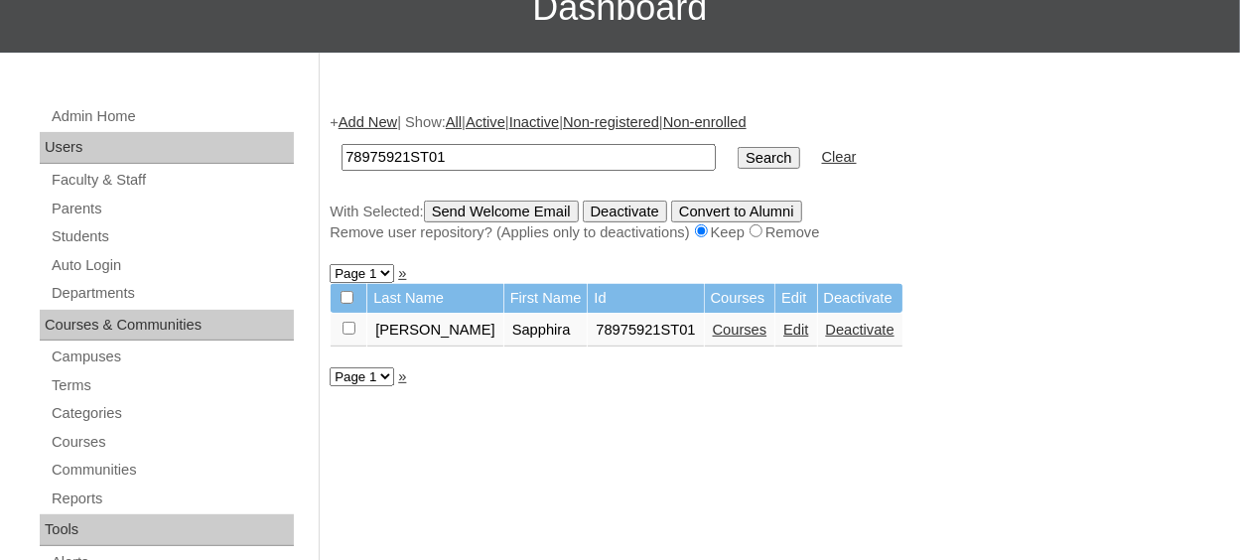
drag, startPoint x: 351, startPoint y: 329, endPoint x: 360, endPoint y: 327, distance: 10.1
click at [351, 329] on input "checkbox" at bounding box center [349, 328] width 13 height 13
checkbox input "true"
click at [713, 332] on link "Courses" at bounding box center [740, 330] width 55 height 16
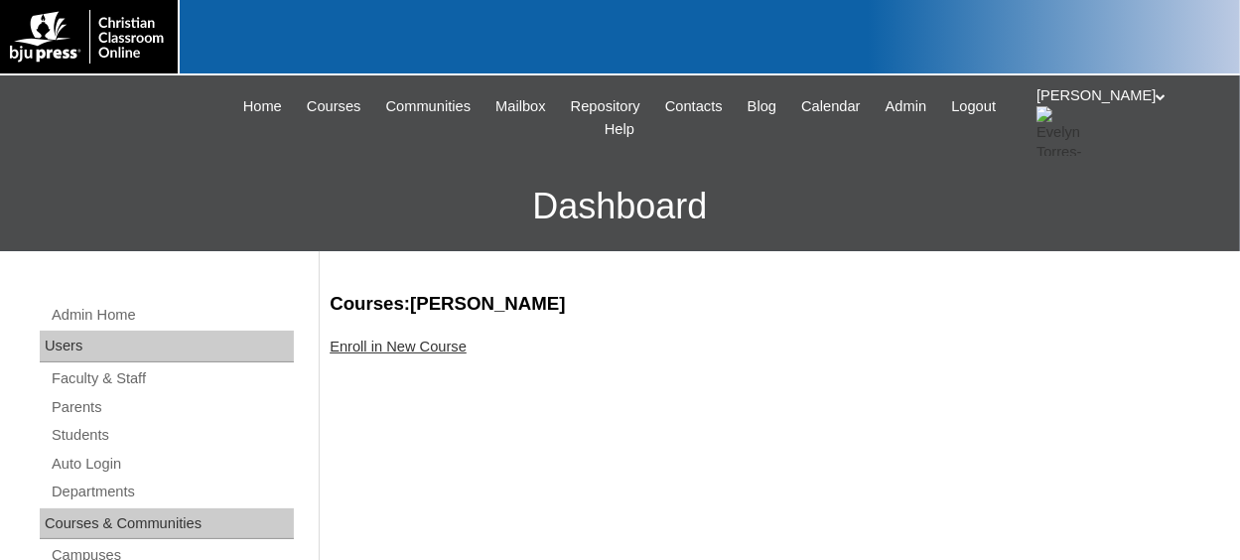
click at [429, 350] on link "Enroll in New Course" at bounding box center [398, 347] width 137 height 16
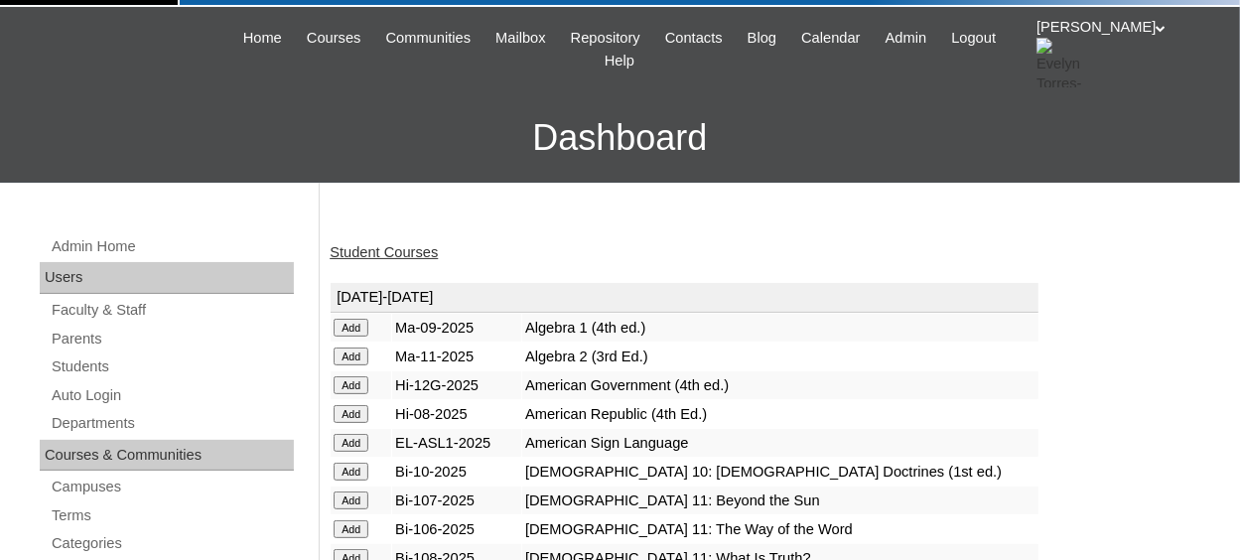
scroll to position [99, 0]
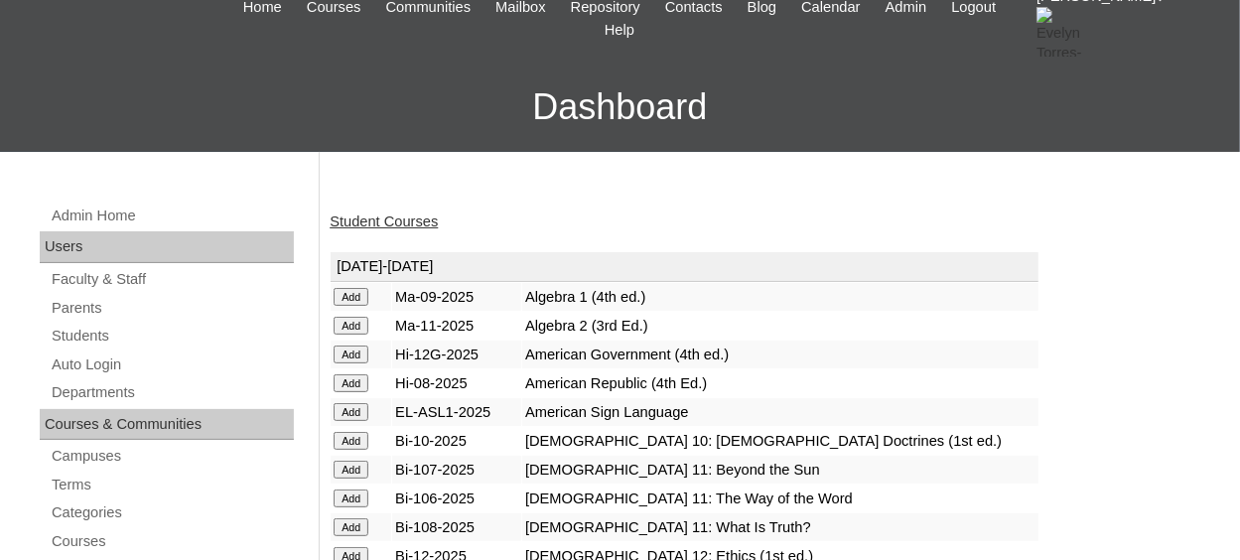
click at [353, 290] on input "Add" at bounding box center [351, 297] width 35 height 18
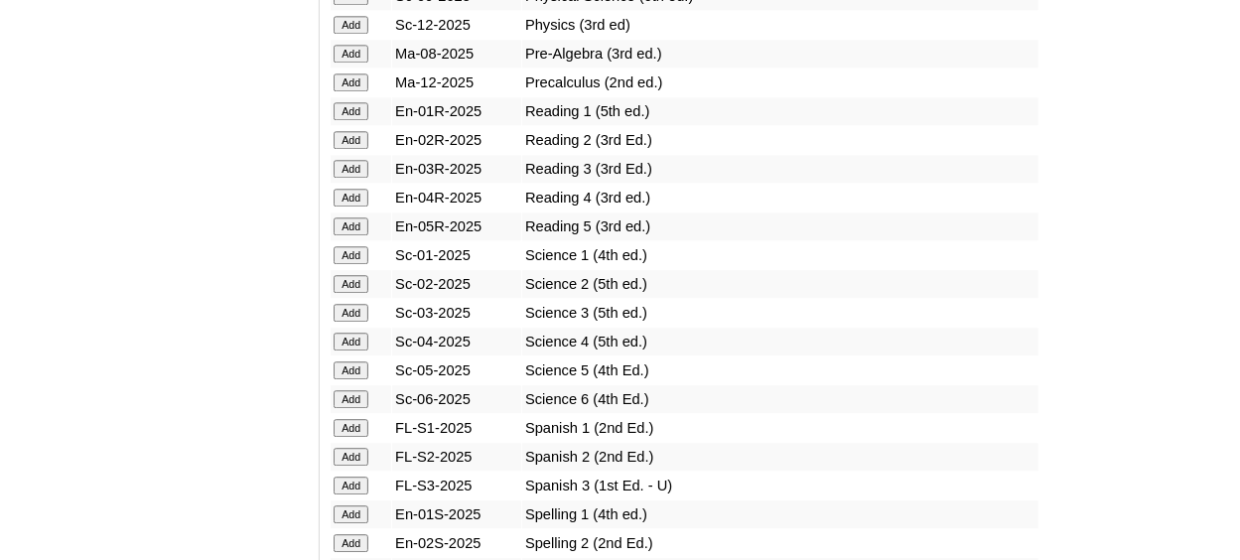
scroll to position [2383, 0]
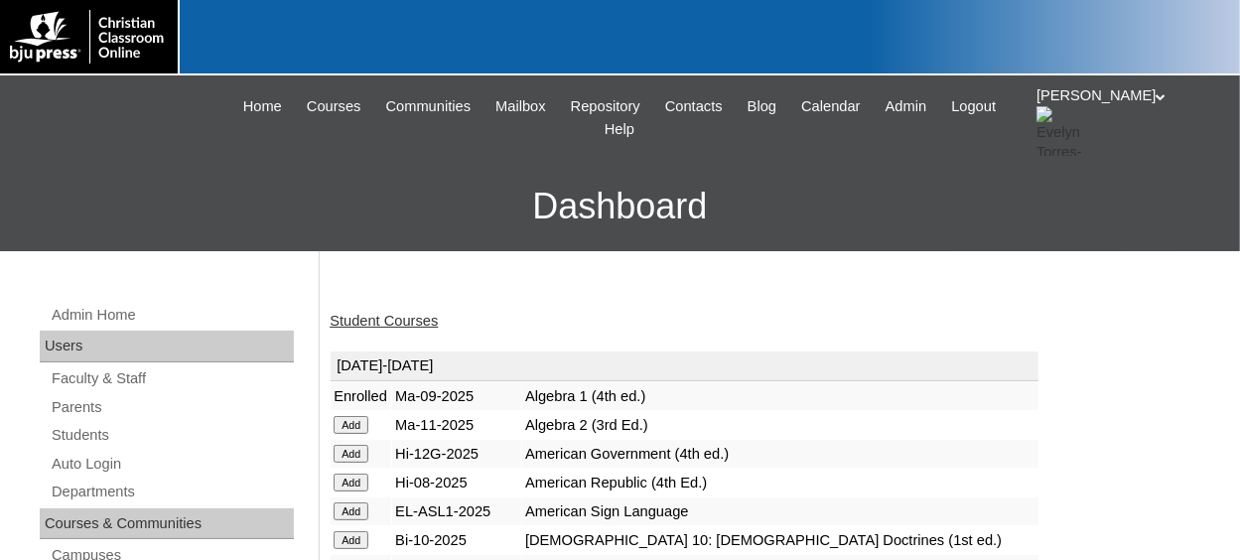
click at [408, 322] on link "Student Courses" at bounding box center [384, 321] width 108 height 16
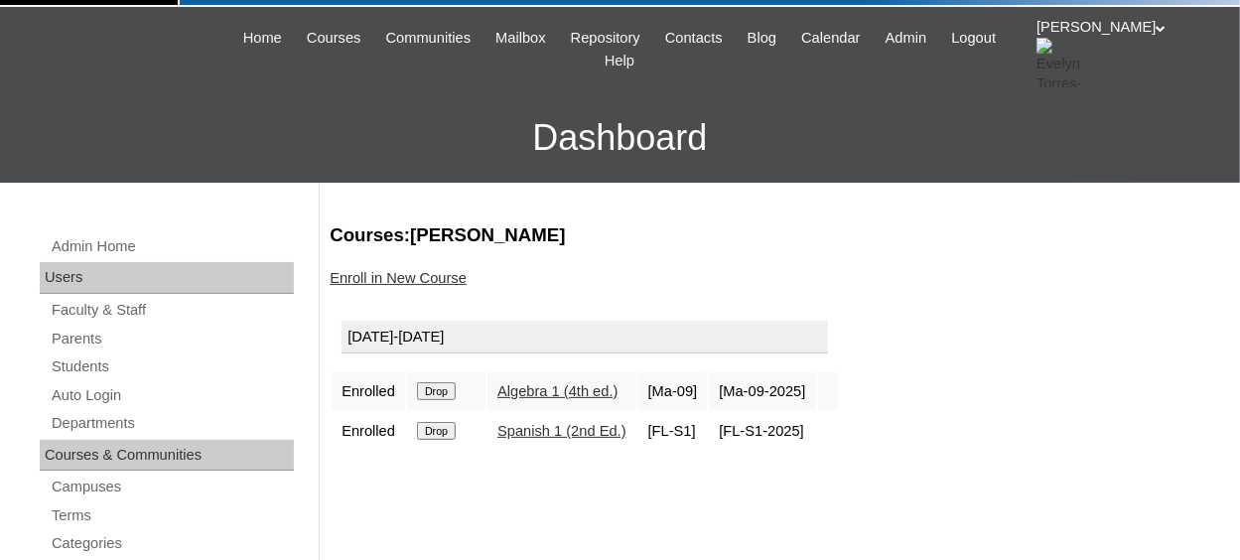
scroll to position [99, 0]
